Goal: Check status: Check status

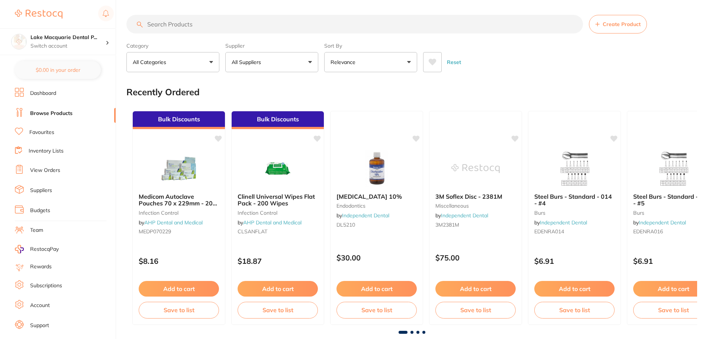
click at [52, 171] on link "View Orders" at bounding box center [45, 170] width 30 height 7
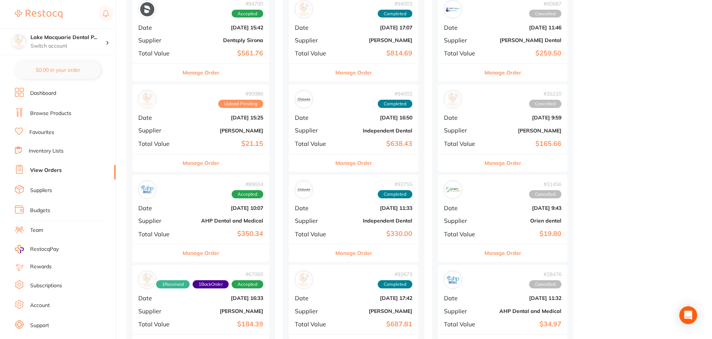
scroll to position [372, 0]
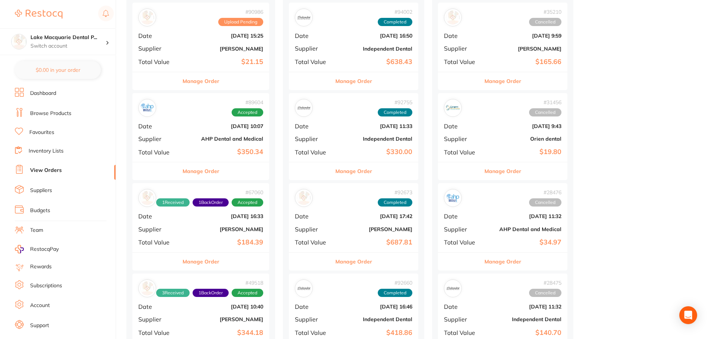
click at [199, 260] on button "Manage Order" at bounding box center [201, 262] width 37 height 18
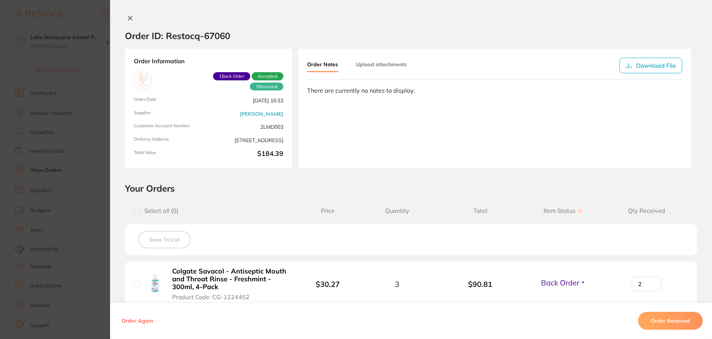
scroll to position [223, 0]
click at [128, 17] on icon at bounding box center [130, 18] width 6 height 6
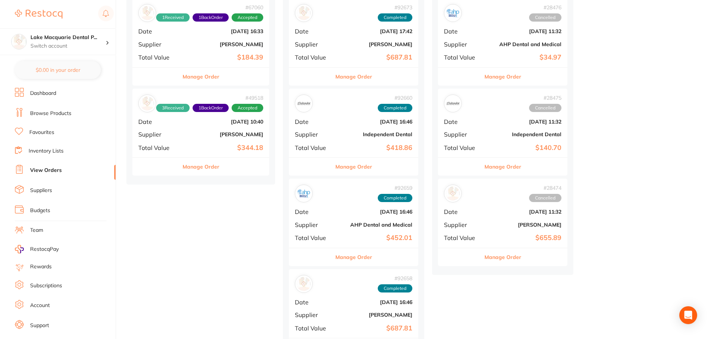
scroll to position [595, 0]
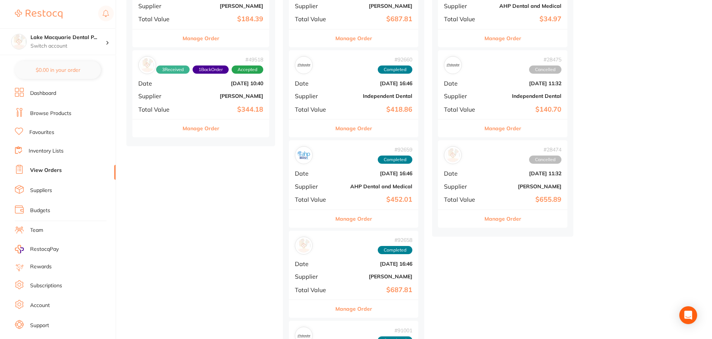
click at [203, 132] on button "Manage Order" at bounding box center [201, 128] width 37 height 18
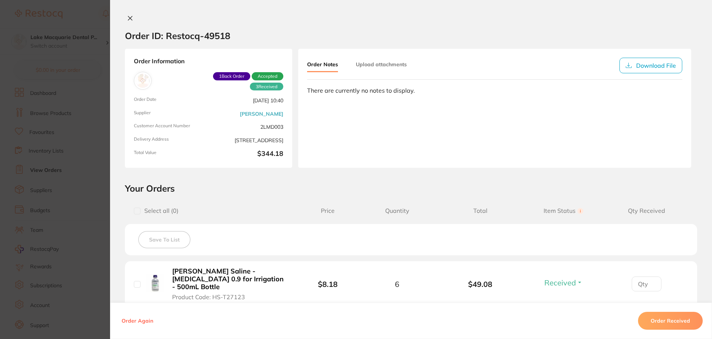
click at [128, 16] on icon at bounding box center [130, 18] width 4 height 4
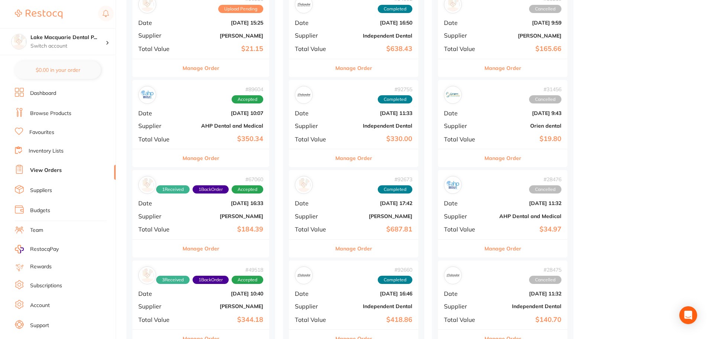
scroll to position [446, 0]
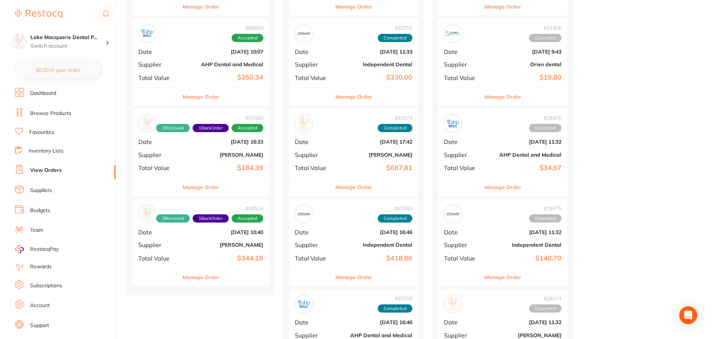
click at [206, 279] on button "Manage Order" at bounding box center [201, 277] width 37 height 18
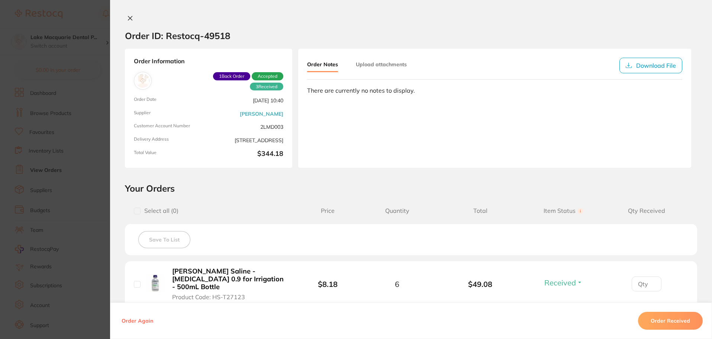
click at [125, 17] on button at bounding box center [130, 19] width 10 height 8
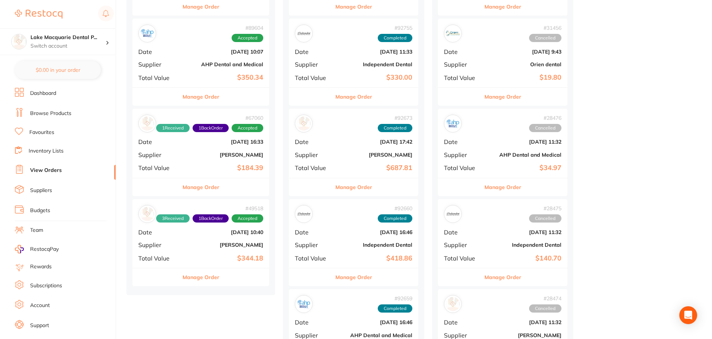
click at [208, 190] on button "Manage Order" at bounding box center [201, 187] width 37 height 18
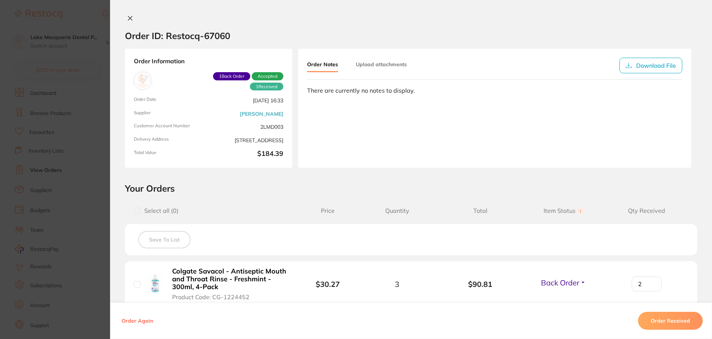
click at [127, 18] on icon at bounding box center [130, 18] width 6 height 6
